Goal: Find specific page/section: Find specific page/section

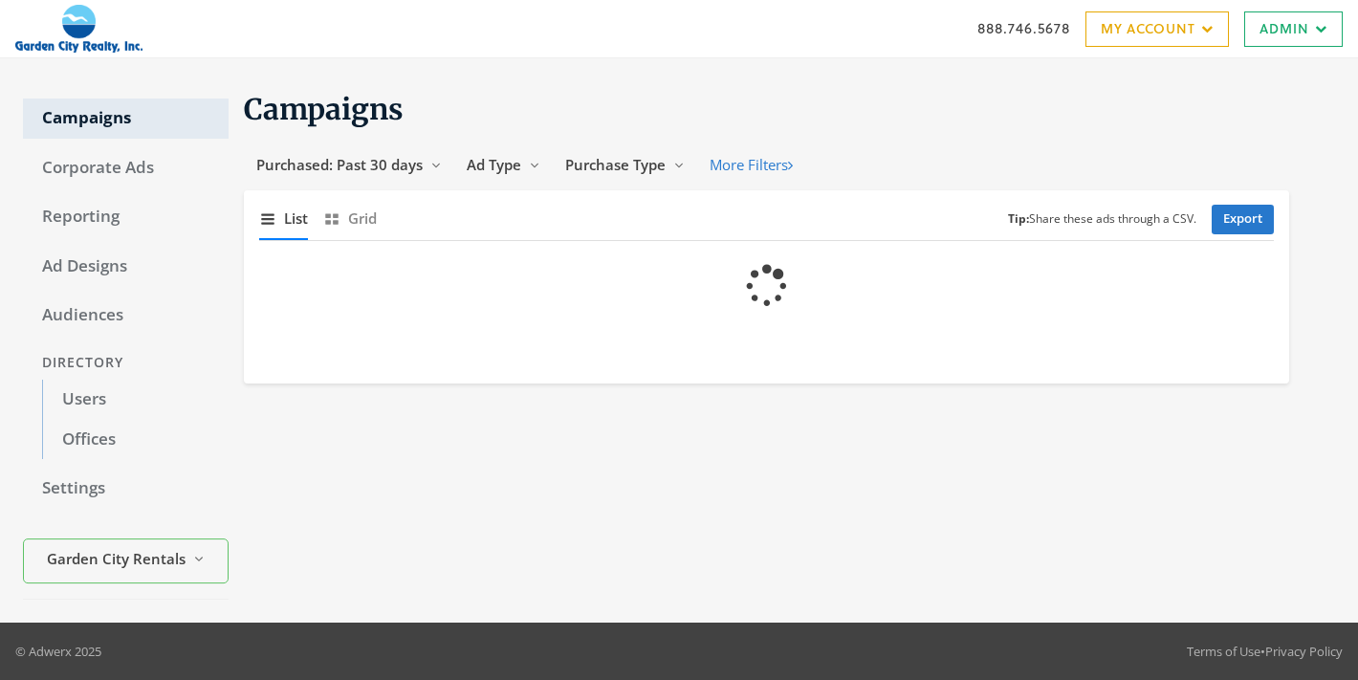
click at [83, 393] on link "Users" at bounding box center [135, 400] width 186 height 40
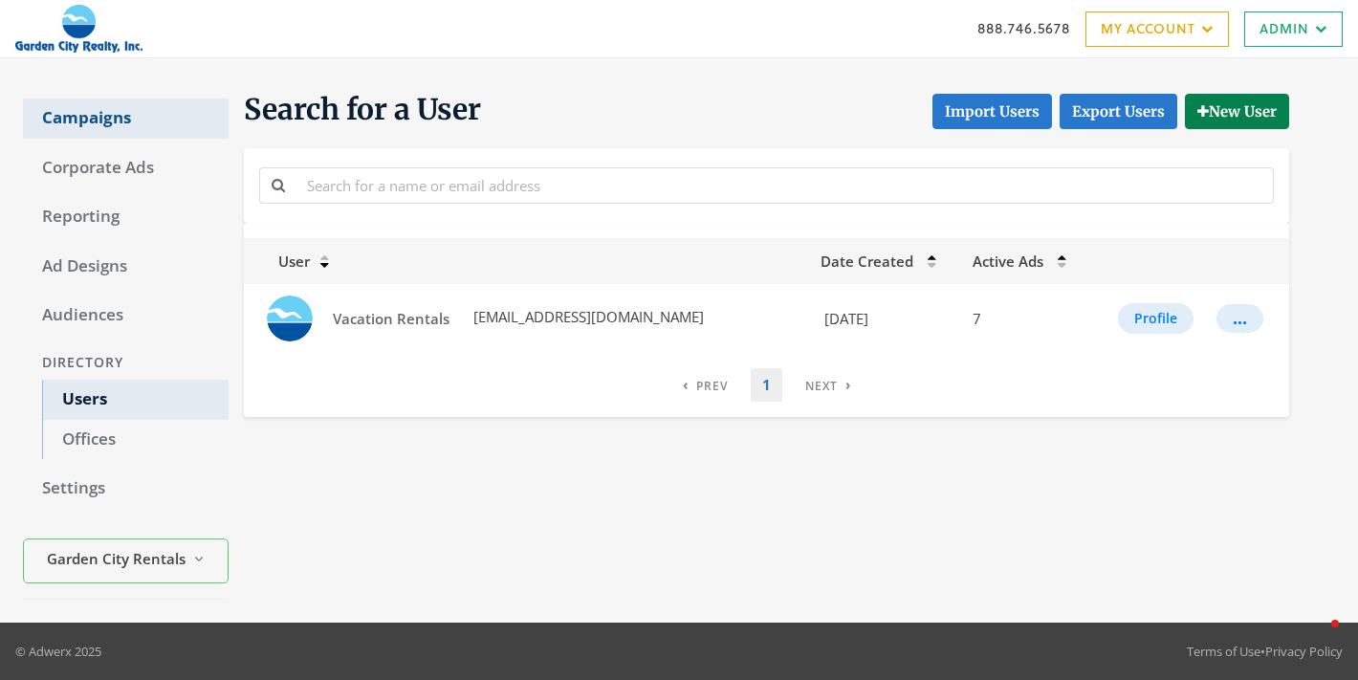
click at [73, 111] on link "Campaigns" at bounding box center [126, 118] width 206 height 40
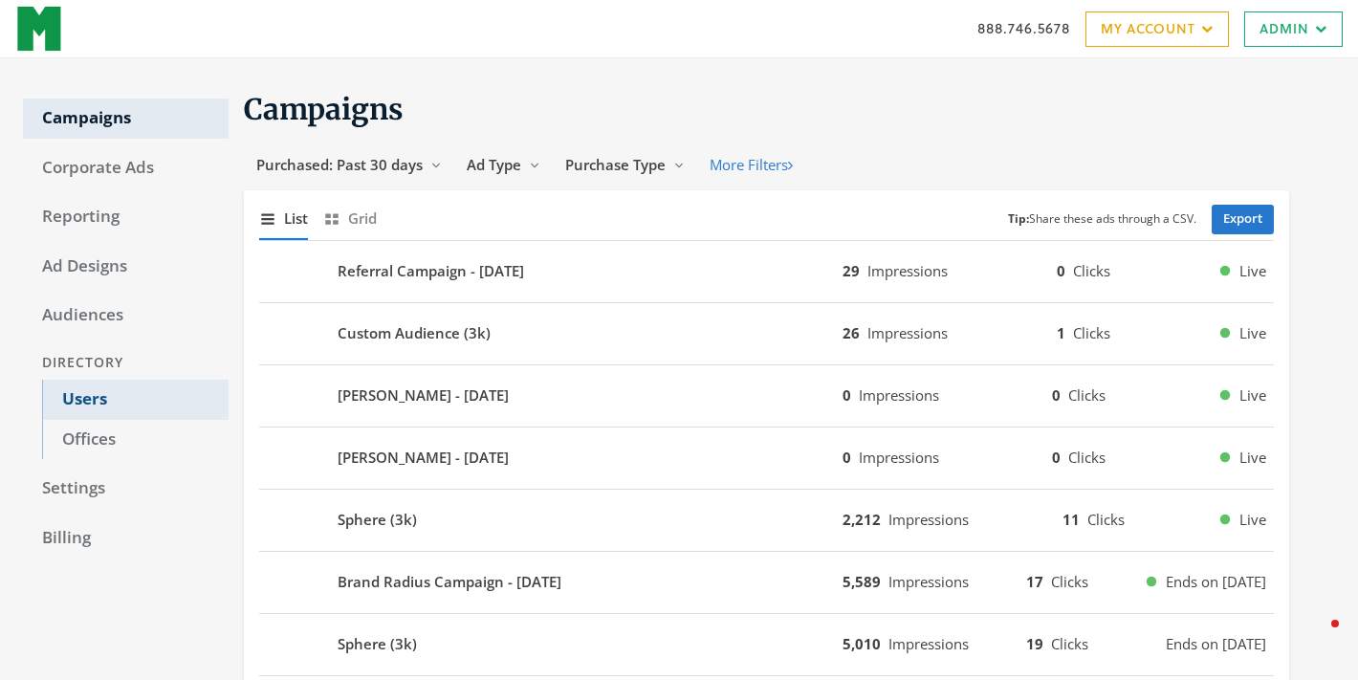
click at [71, 406] on link "Users" at bounding box center [135, 400] width 186 height 40
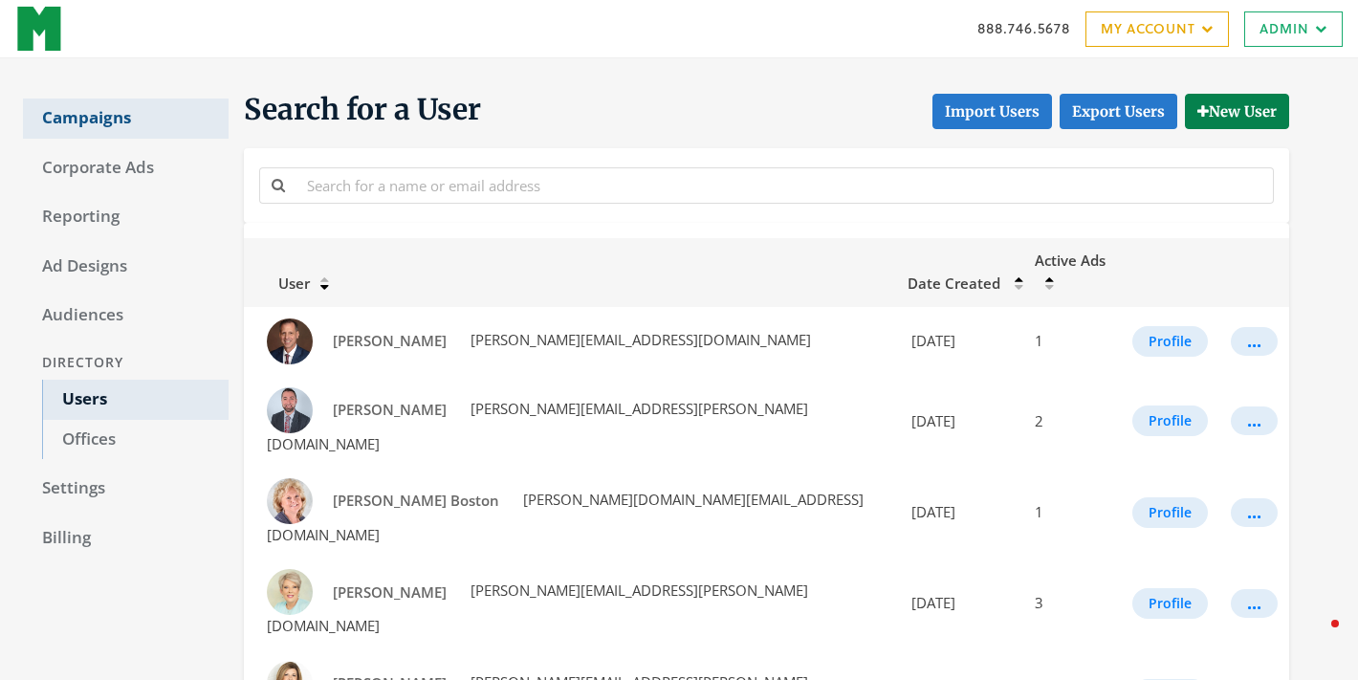
click at [73, 112] on link "Campaigns" at bounding box center [126, 118] width 206 height 40
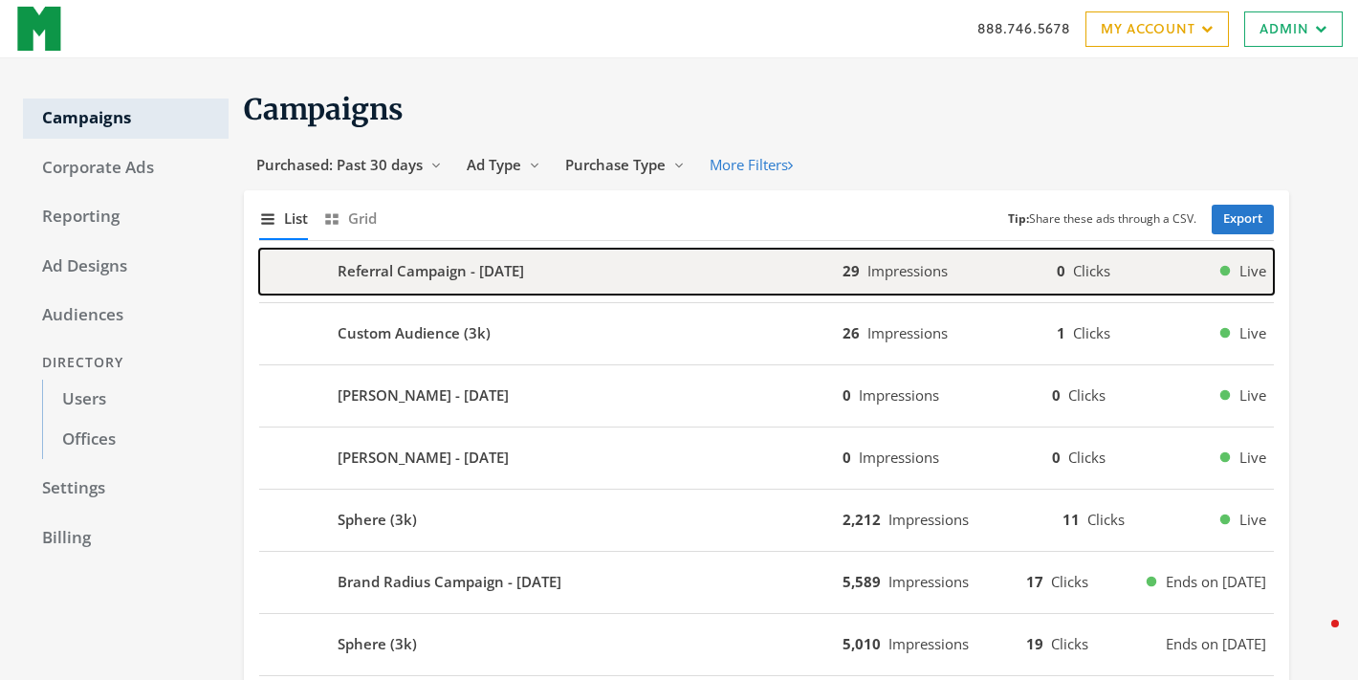
click at [685, 273] on div "Referral Campaign - 2025-08-28" at bounding box center [550, 272] width 583 height 46
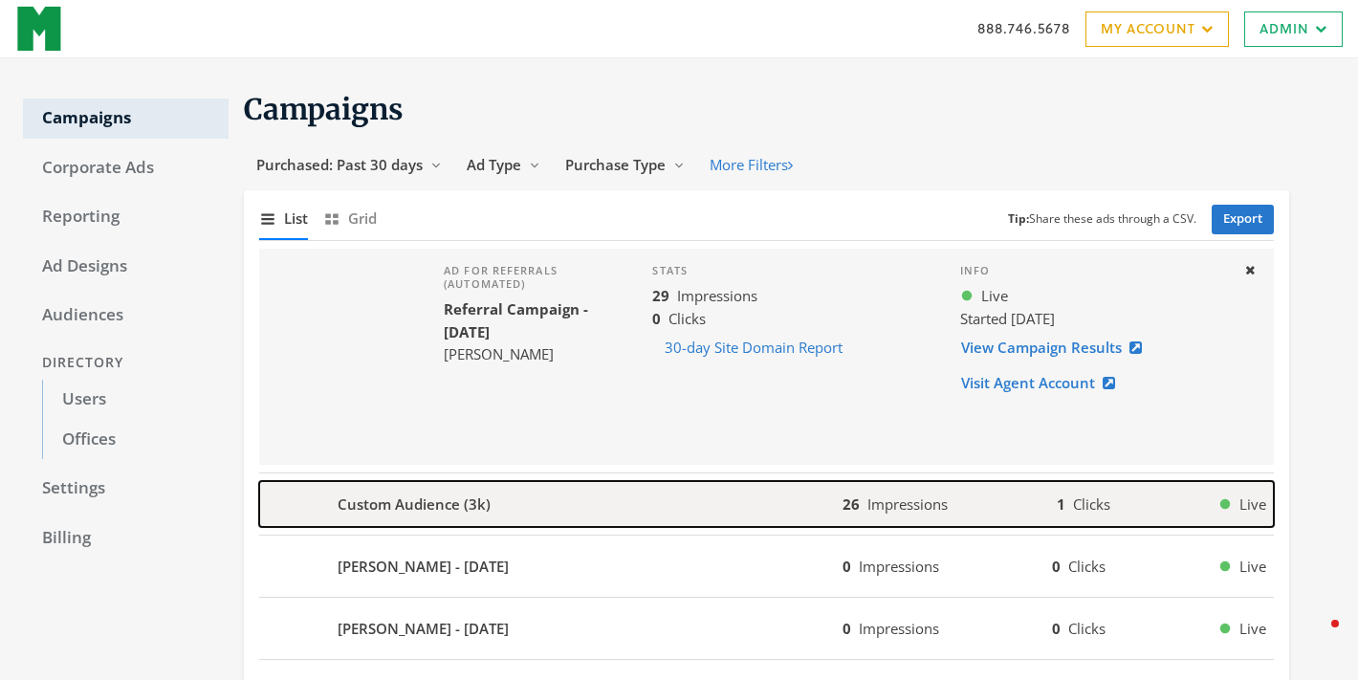
click at [665, 511] on div "Custom Audience (3k)" at bounding box center [550, 504] width 583 height 46
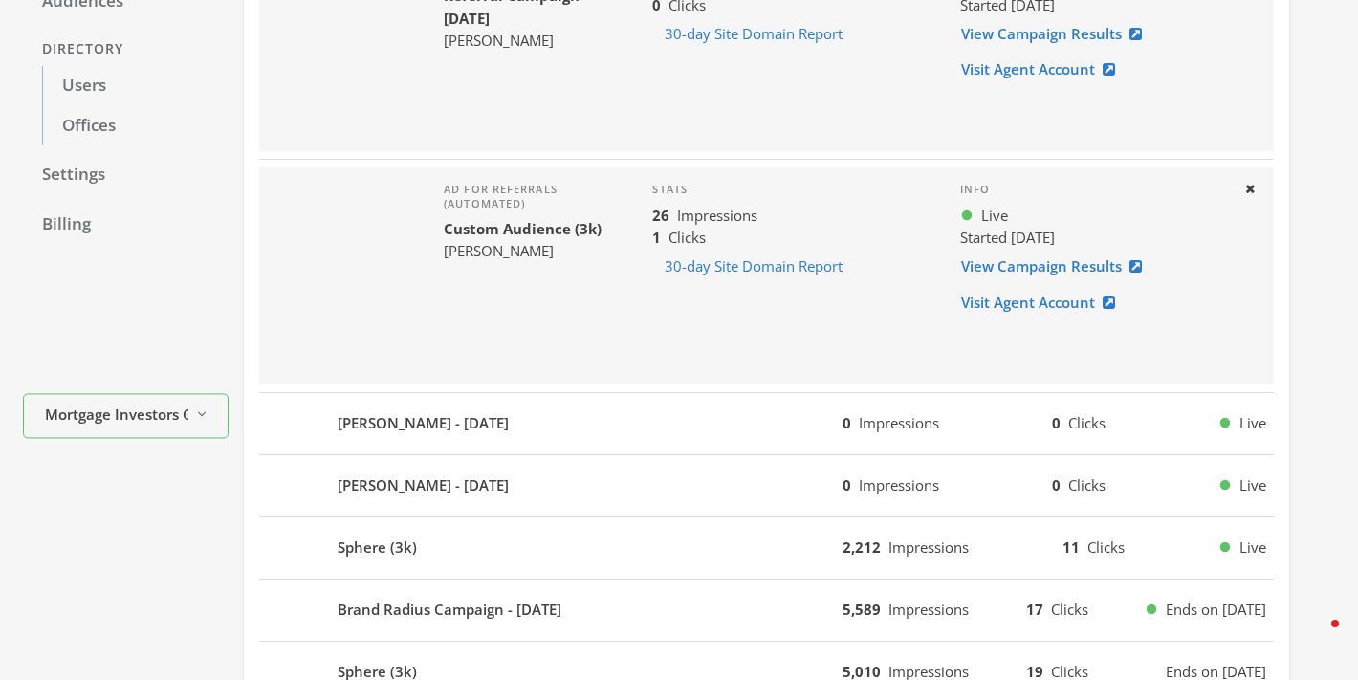
scroll to position [315, 0]
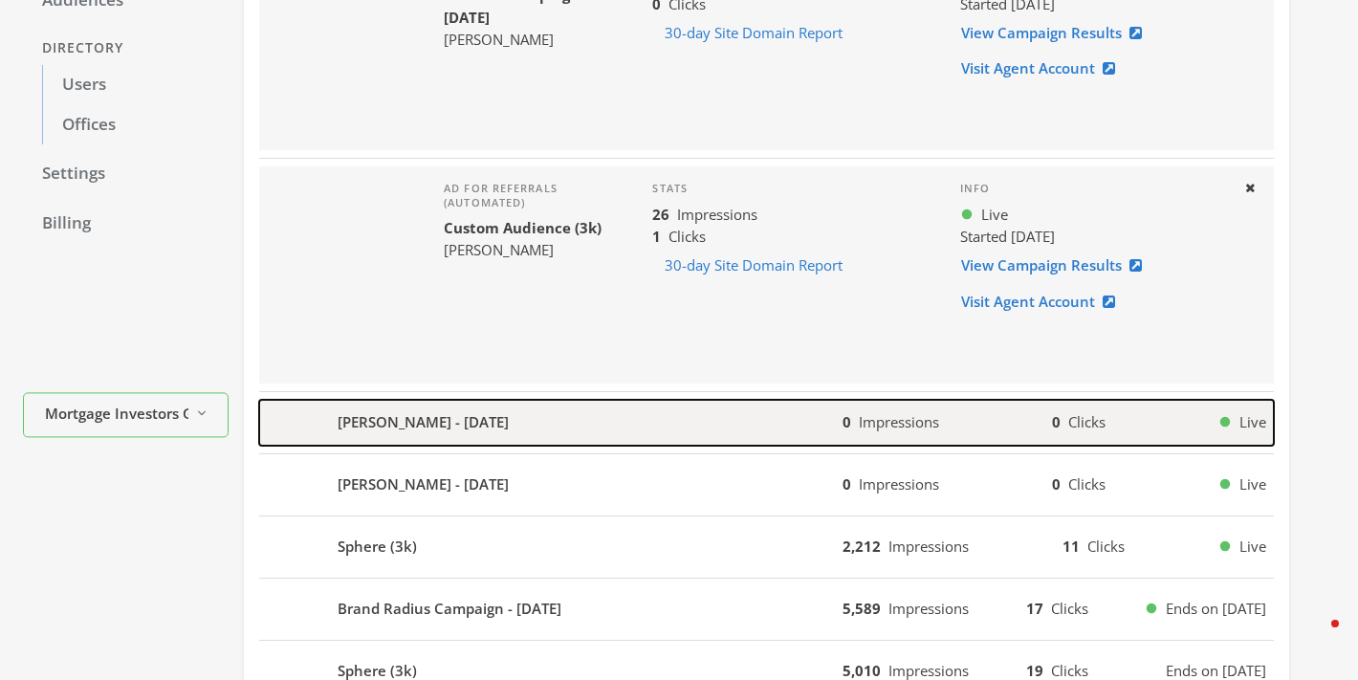
click at [595, 424] on div "Rachel Bishop - 2025-08-27" at bounding box center [550, 423] width 583 height 46
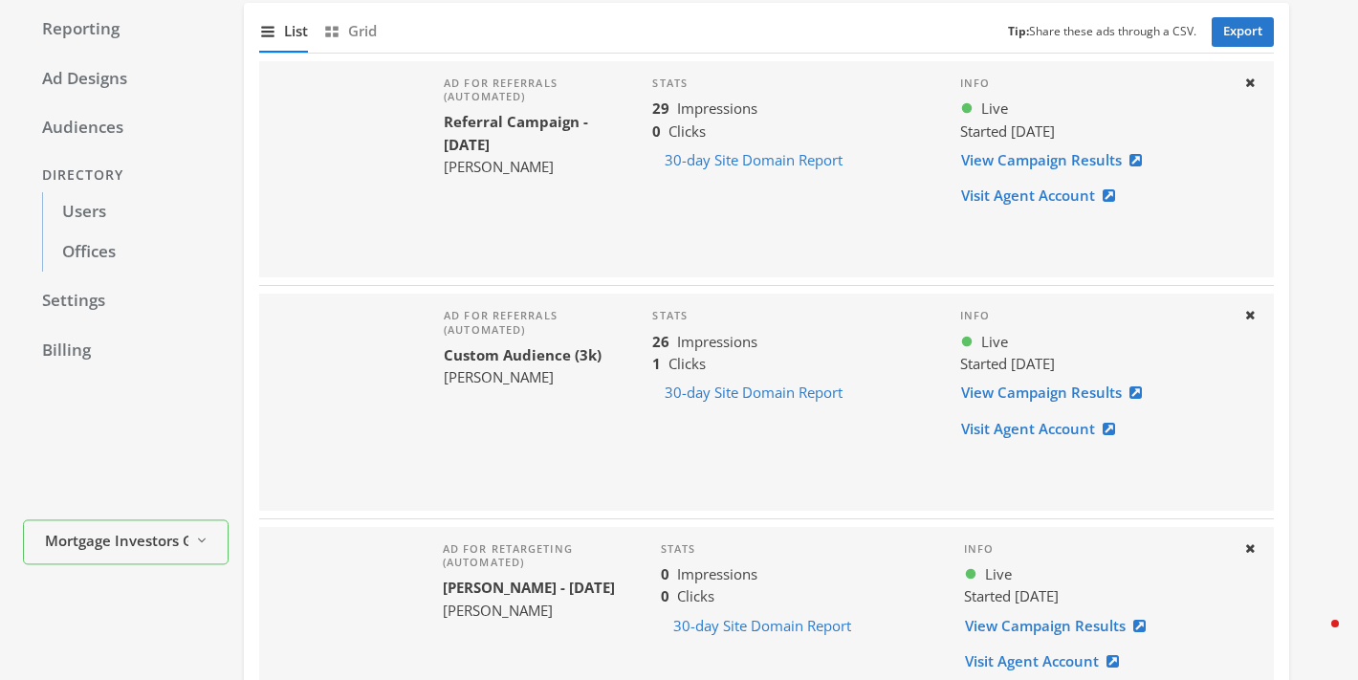
scroll to position [0, 0]
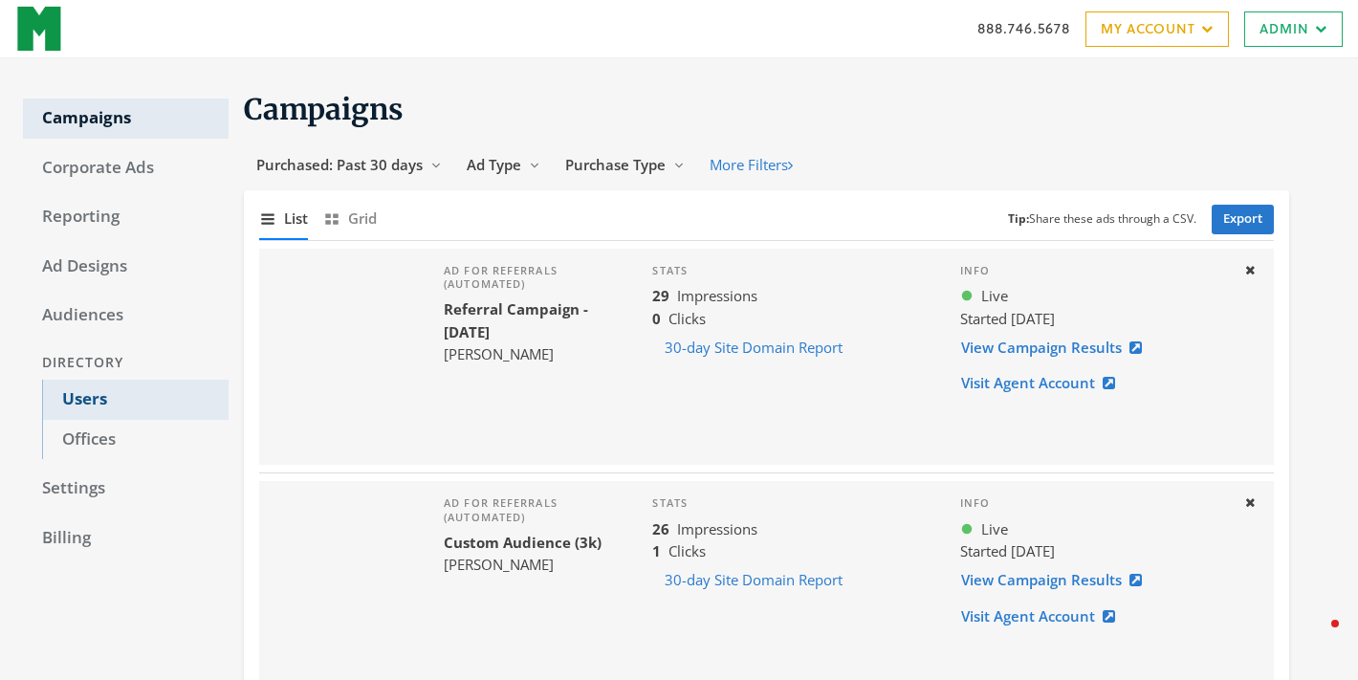
click at [85, 393] on link "Users" at bounding box center [135, 400] width 186 height 40
